Goal: Navigation & Orientation: Find specific page/section

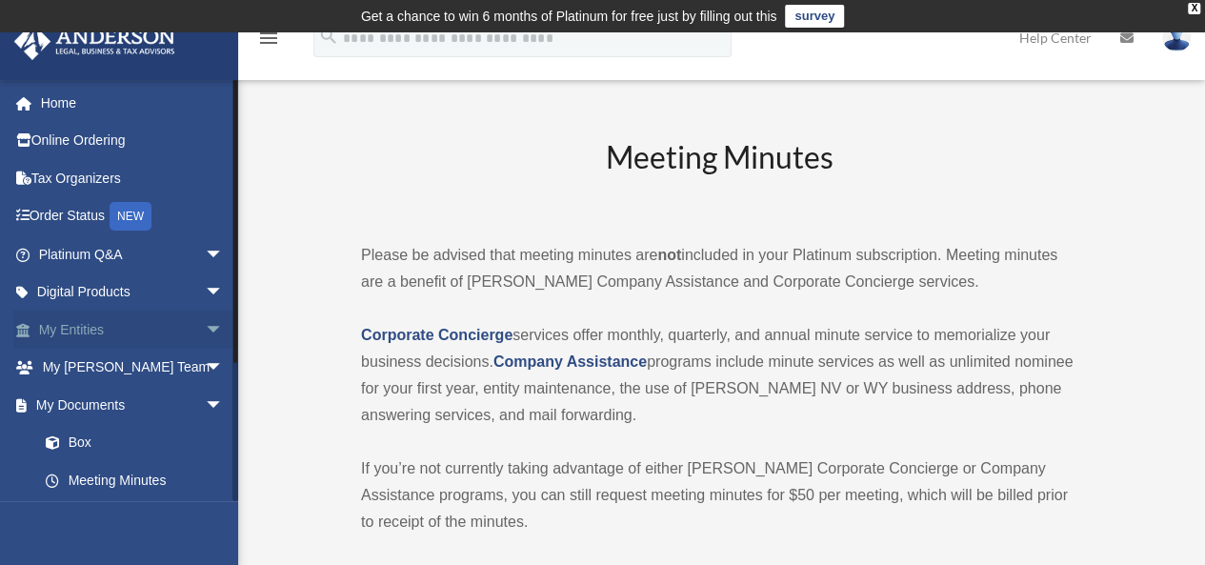
click at [205, 321] on span "arrow_drop_down" at bounding box center [224, 330] width 38 height 39
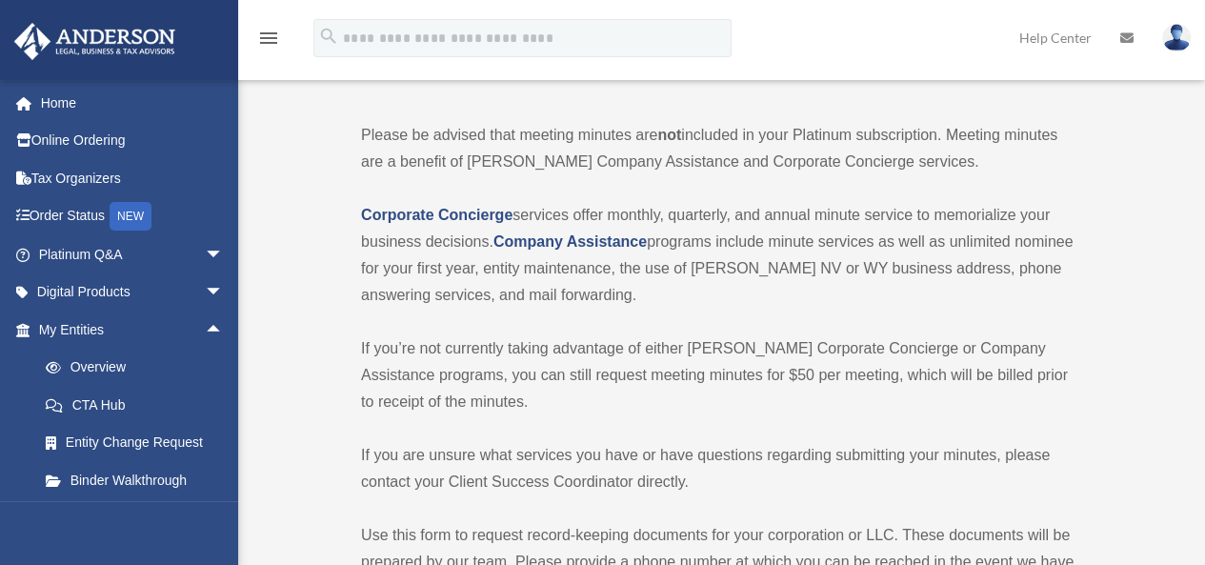
scroll to position [126, 0]
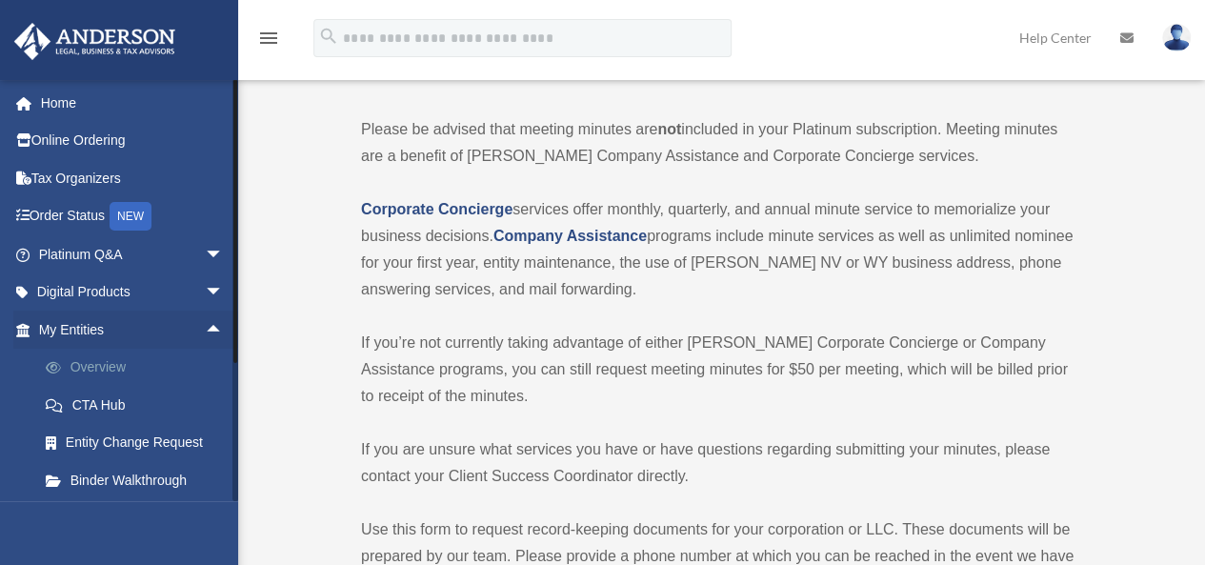
click at [105, 360] on link "Overview" at bounding box center [140, 368] width 226 height 38
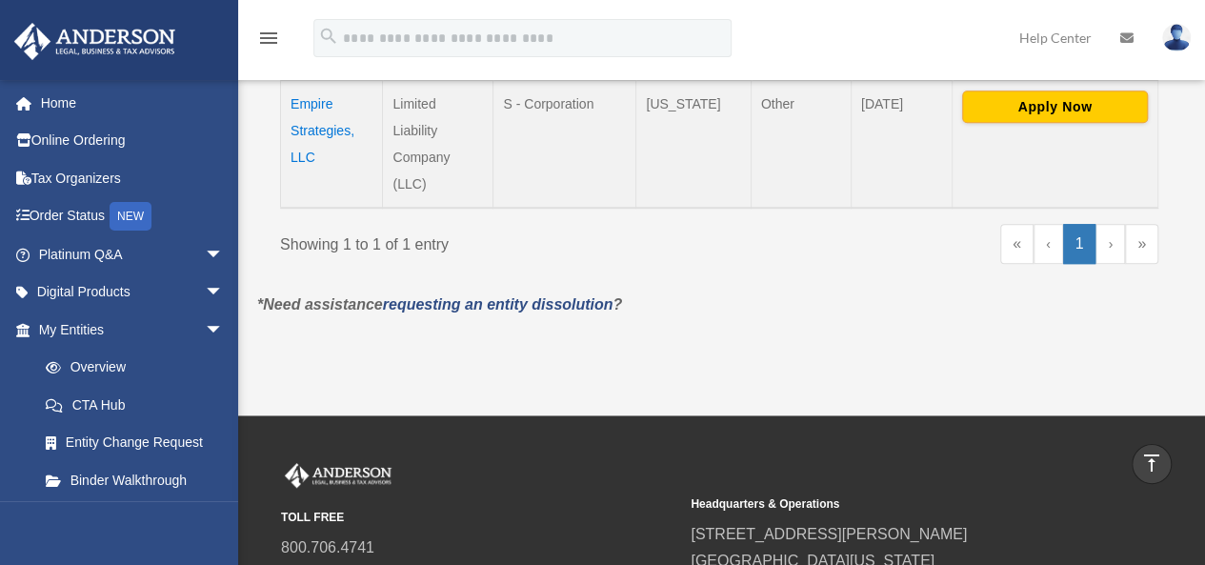
scroll to position [543, 0]
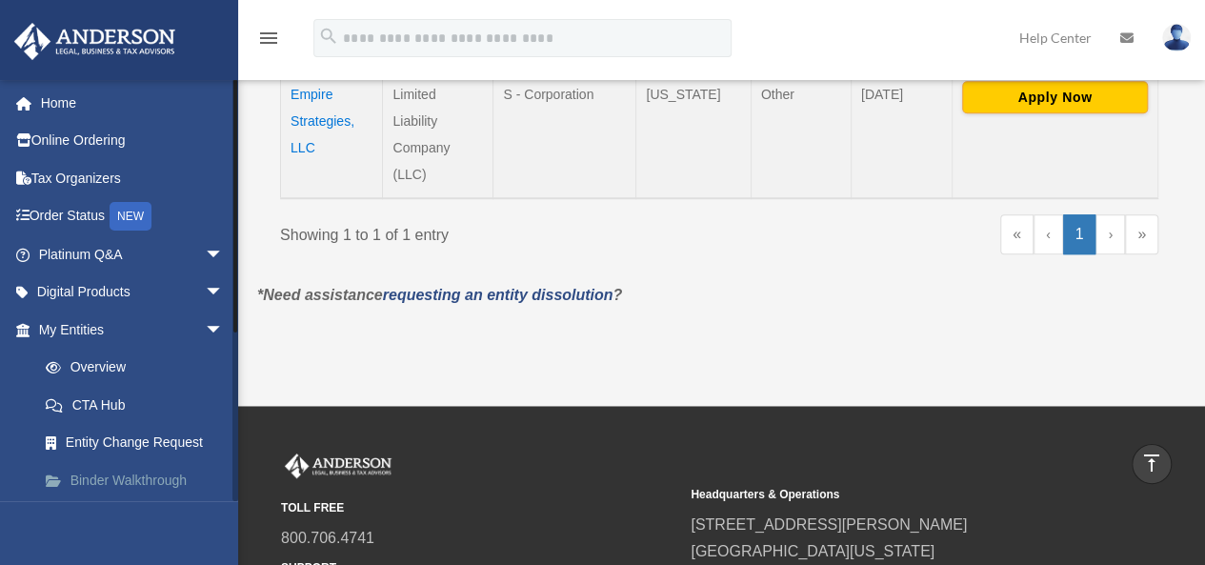
click at [110, 485] on link "Binder Walkthrough" at bounding box center [140, 480] width 226 height 38
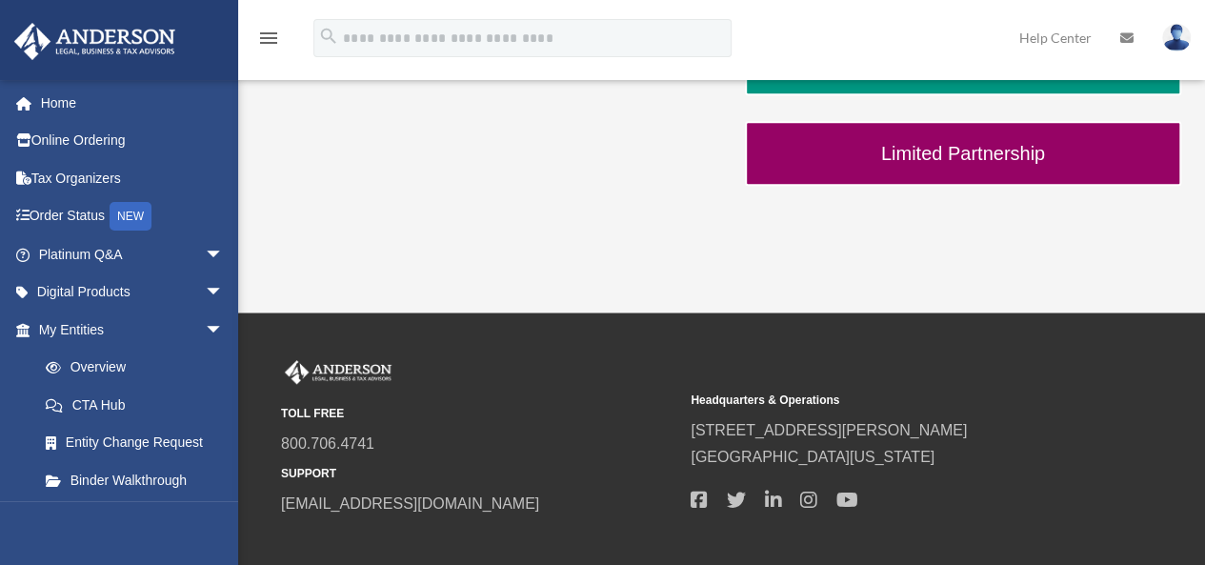
scroll to position [866, 0]
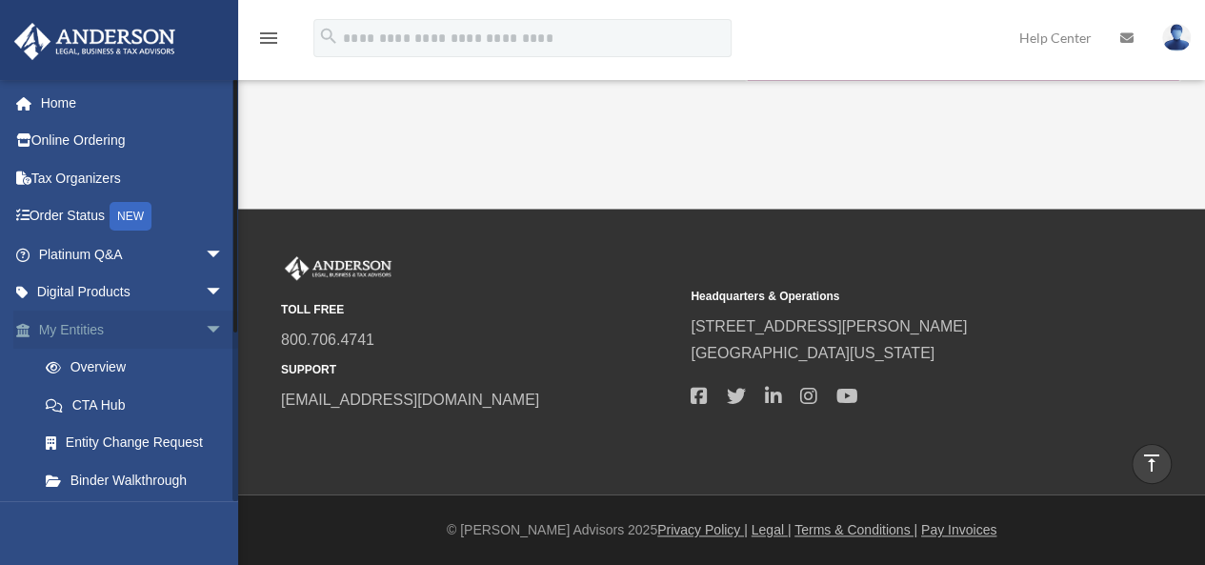
click at [205, 327] on span "arrow_drop_down" at bounding box center [224, 330] width 38 height 39
